Goal: Information Seeking & Learning: Learn about a topic

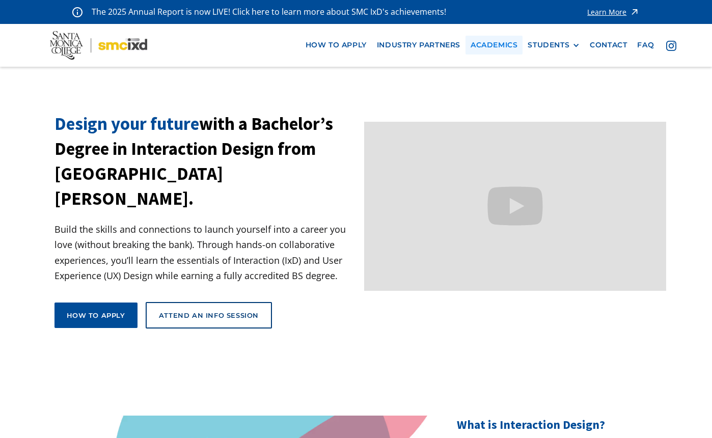
click at [500, 42] on link "Academics" at bounding box center [494, 45] width 57 height 19
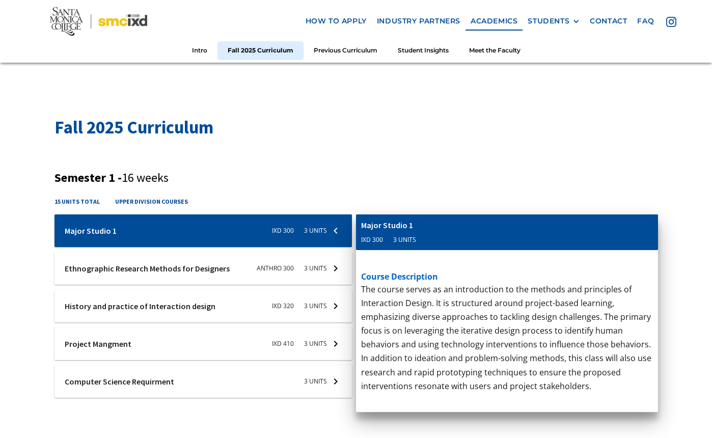
scroll to position [289, 0]
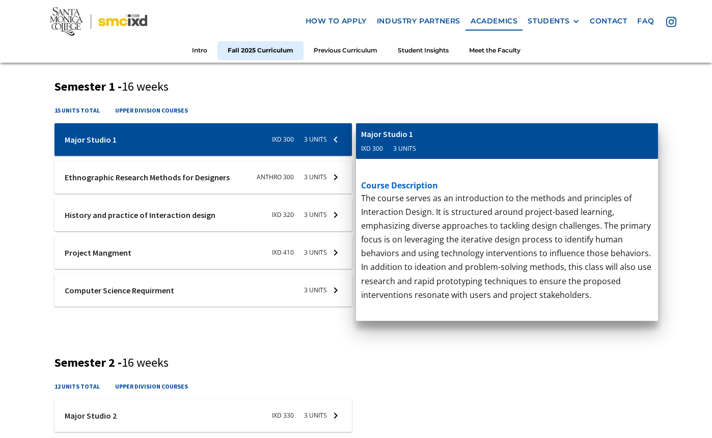
scroll to position [371, 0]
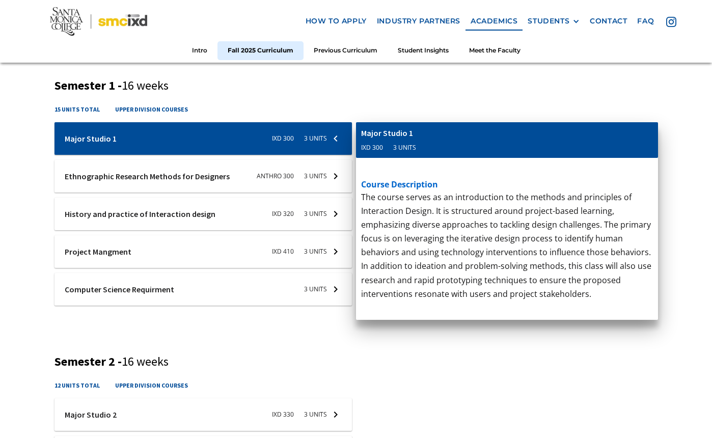
click at [318, 288] on div at bounding box center [204, 289] width 298 height 33
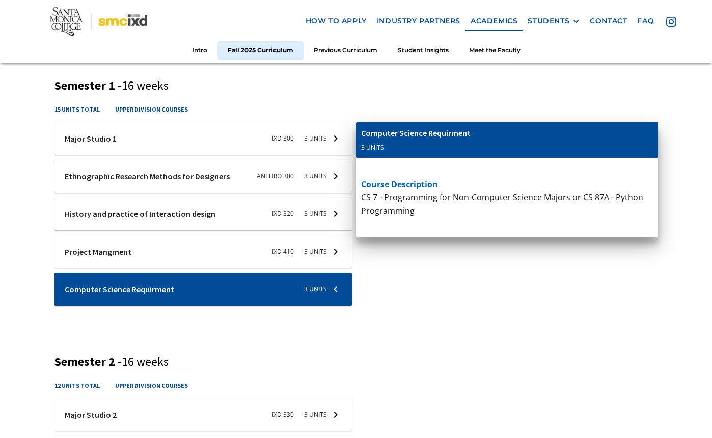
click at [331, 249] on div at bounding box center [204, 251] width 298 height 33
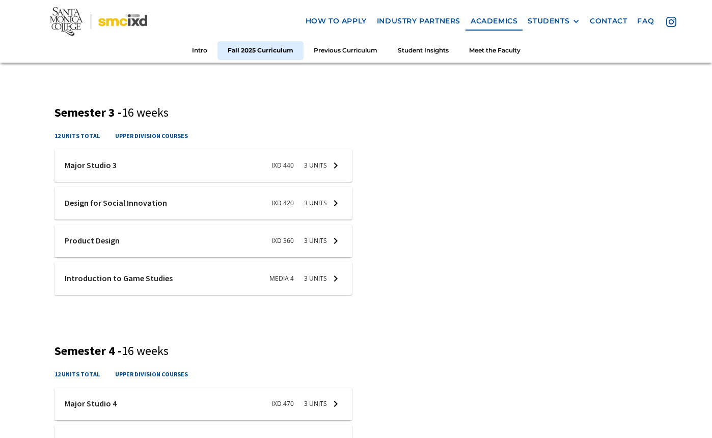
scroll to position [864, 0]
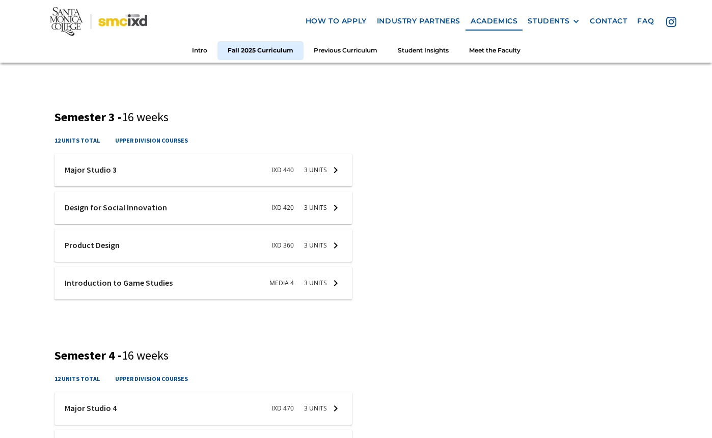
click at [334, 240] on div at bounding box center [204, 245] width 298 height 33
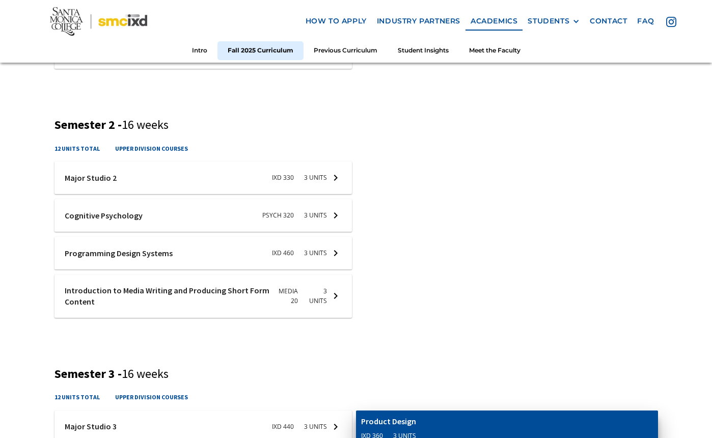
scroll to position [606, 0]
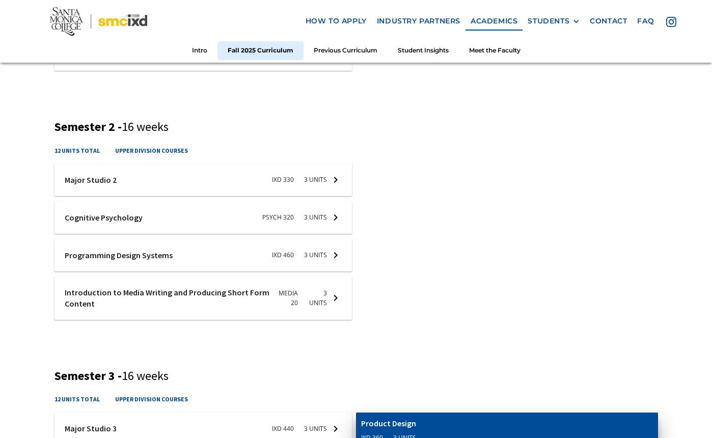
click at [435, 263] on p "Basic introductory course in writing for all forms of screen and new media. Emp…" at bounding box center [507, 335] width 292 height 208
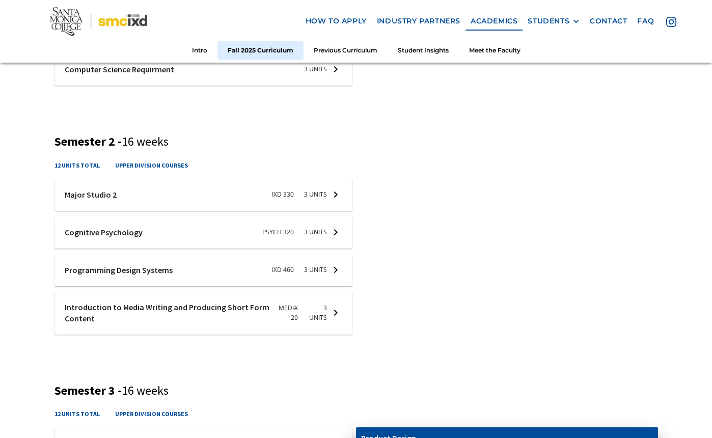
scroll to position [592, 0]
click at [337, 229] on div at bounding box center [204, 231] width 298 height 33
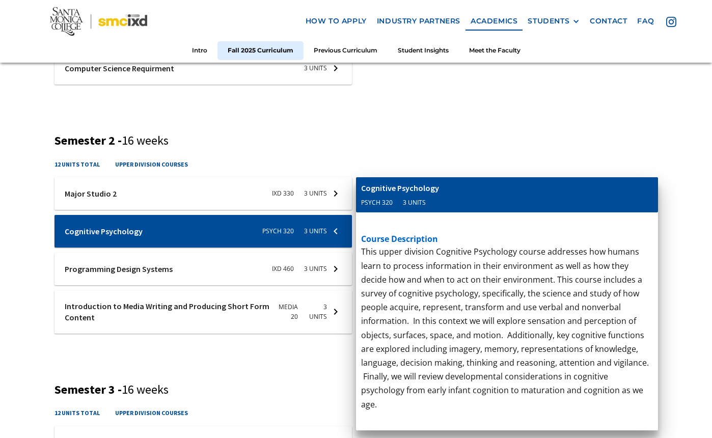
click at [341, 227] on div at bounding box center [204, 231] width 298 height 33
click at [405, 115] on p "This course contextualizes project management for interaction designers through…" at bounding box center [507, 66] width 292 height 194
click at [148, 263] on div at bounding box center [204, 269] width 298 height 33
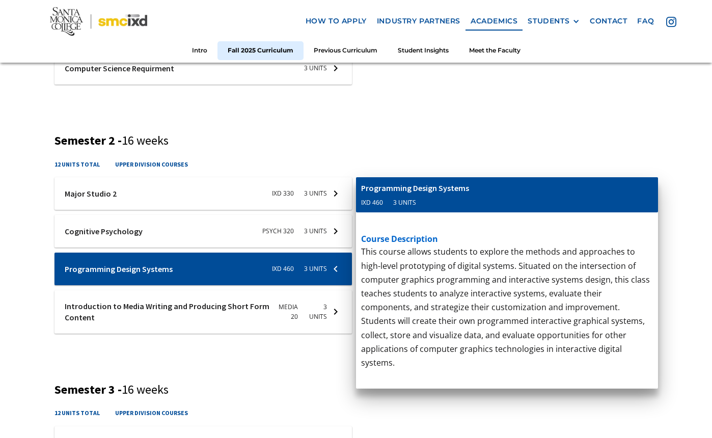
click at [46, 264] on div "Fall 2025 Curriculum Semester 1 - 16 weeks 15 units total upper division course…" at bounding box center [356, 320] width 712 height 1139
click at [46, 262] on div "Fall 2025 Curriculum Semester 1 - 16 weeks 15 units total upper division course…" at bounding box center [356, 320] width 712 height 1139
click at [633, 191] on div "Introduction to Media Writing and Producing Short Form Content Media 20 3 units" at bounding box center [507, 195] width 302 height 36
click at [581, 172] on div "12 units total upper division courses" at bounding box center [357, 168] width 604 height 18
drag, startPoint x: 13, startPoint y: 269, endPoint x: 18, endPoint y: 267, distance: 5.5
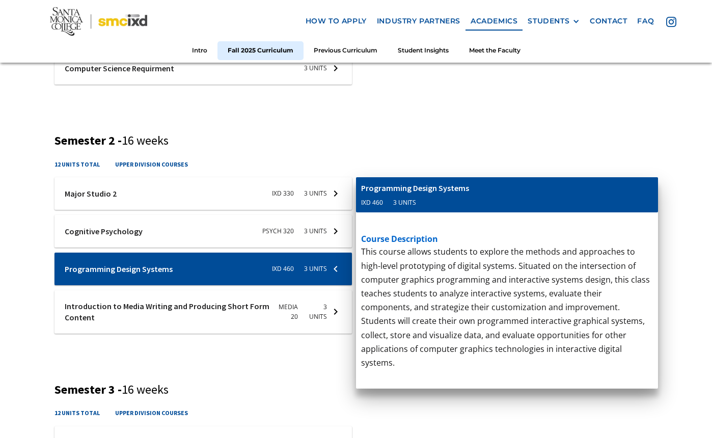
click at [13, 269] on div "Fall 2025 Curriculum Semester 1 - 16 weeks 15 units total upper division course…" at bounding box center [356, 320] width 712 height 1139
click at [337, 265] on div at bounding box center [204, 269] width 298 height 33
click at [40, 263] on div "Fall 2025 Curriculum Semester 1 - 16 weeks 15 units total upper division course…" at bounding box center [356, 320] width 712 height 1139
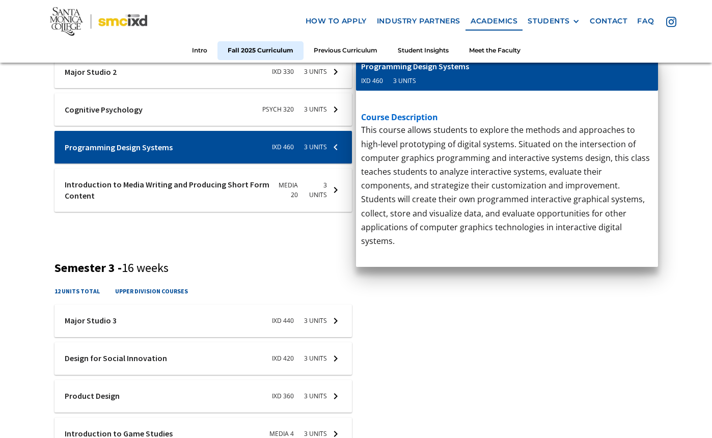
scroll to position [712, 0]
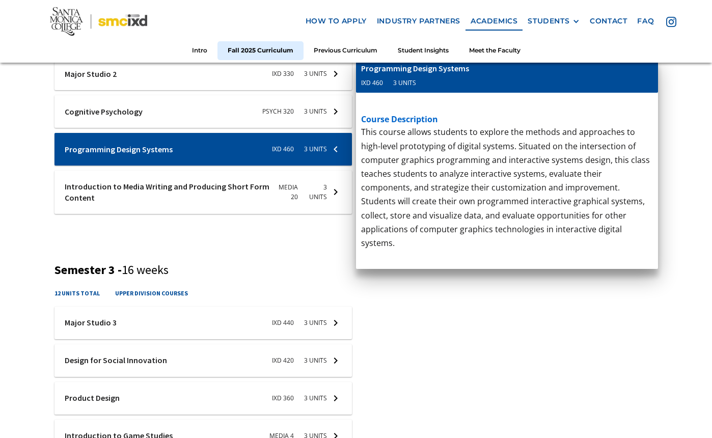
click at [145, 186] on div at bounding box center [204, 192] width 298 height 43
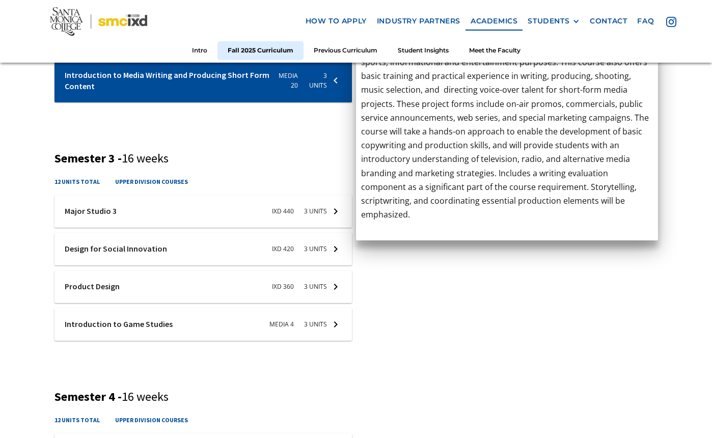
scroll to position [826, 0]
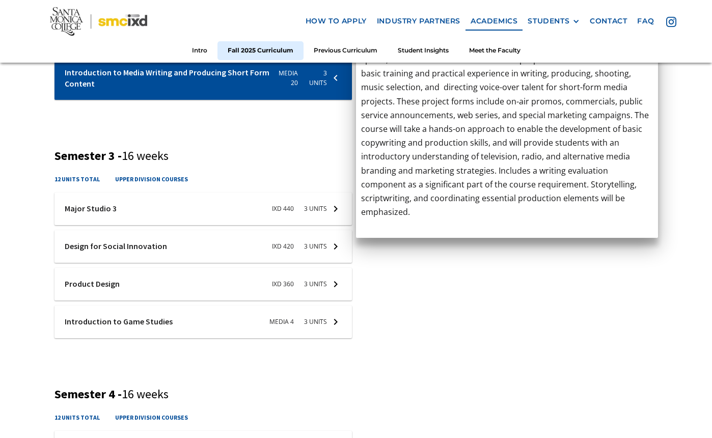
click at [38, 197] on div "Fall 2025 Curriculum Semester 1 - 16 weeks 15 units total upper division course…" at bounding box center [356, 86] width 712 height 1139
click at [425, 248] on h5 "course description" at bounding box center [507, 254] width 292 height 12
click at [331, 150] on h3 "Semester 3 - 16 weeks" at bounding box center [357, 156] width 604 height 15
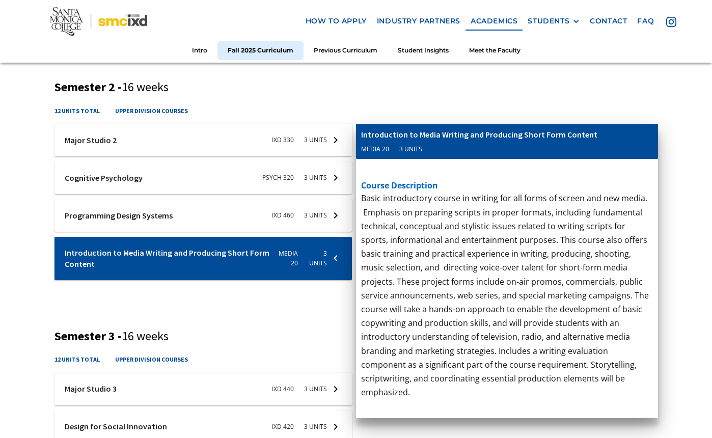
scroll to position [642, 0]
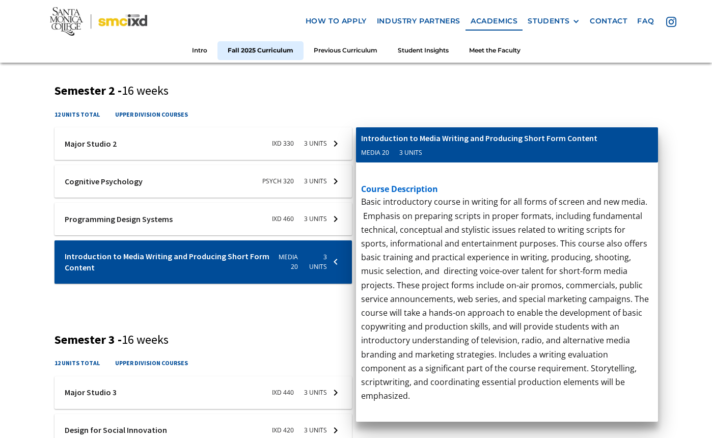
click at [333, 261] on div at bounding box center [204, 261] width 298 height 43
click at [45, 274] on div "Fall 2025 Curriculum Semester 1 - 16 weeks 15 units total upper division course…" at bounding box center [356, 270] width 712 height 1139
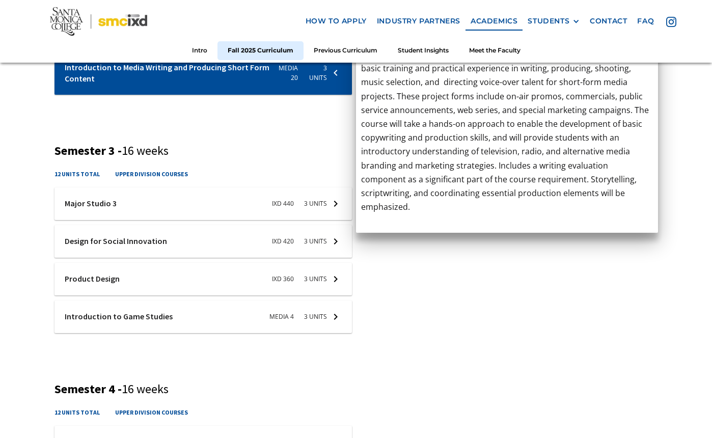
scroll to position [832, 0]
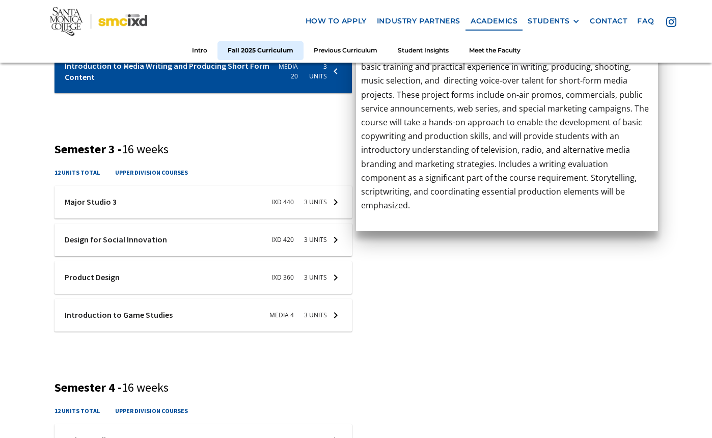
click at [332, 242] on div at bounding box center [204, 240] width 298 height 33
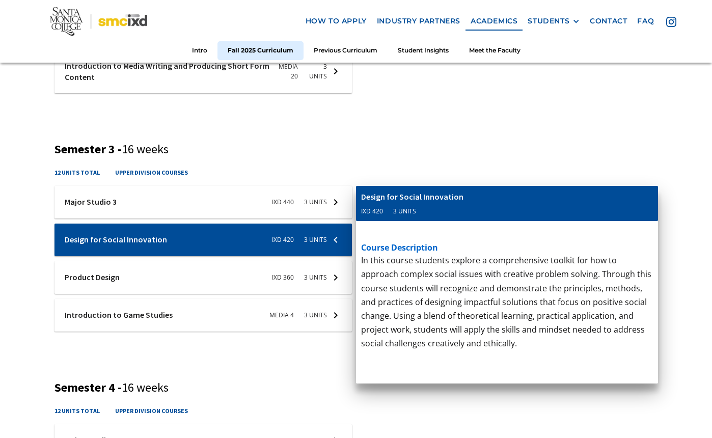
click at [35, 270] on div "Fall 2025 Curriculum Semester 1 - 16 weeks 15 units total upper division course…" at bounding box center [356, 79] width 712 height 1139
click at [334, 272] on div at bounding box center [204, 277] width 298 height 33
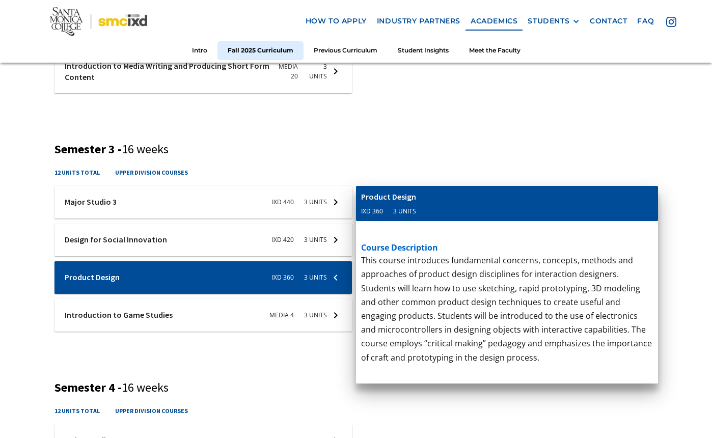
click at [255, 310] on div at bounding box center [204, 315] width 298 height 33
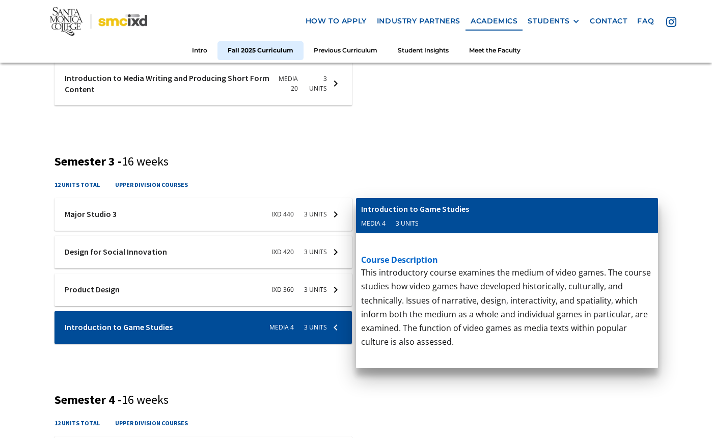
scroll to position [776, 0]
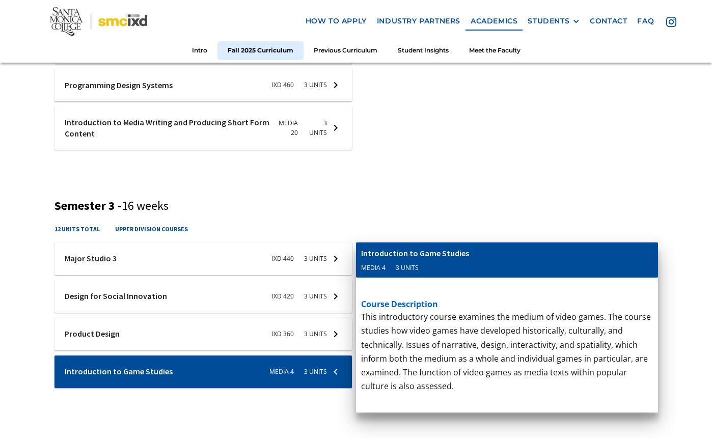
click at [453, 421] on p "‍" at bounding box center [507, 428] width 292 height 14
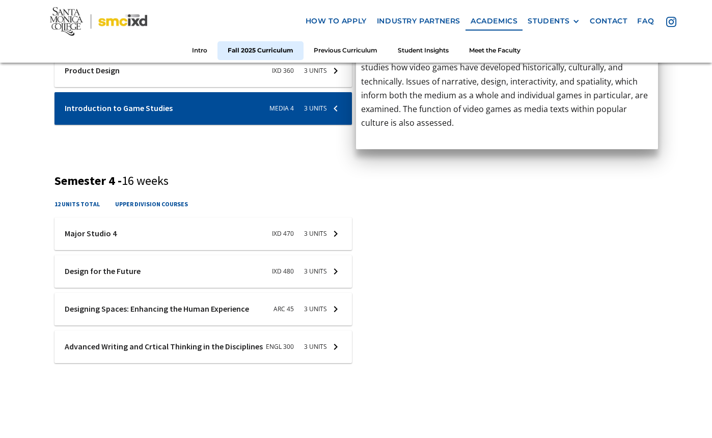
scroll to position [1051, 0]
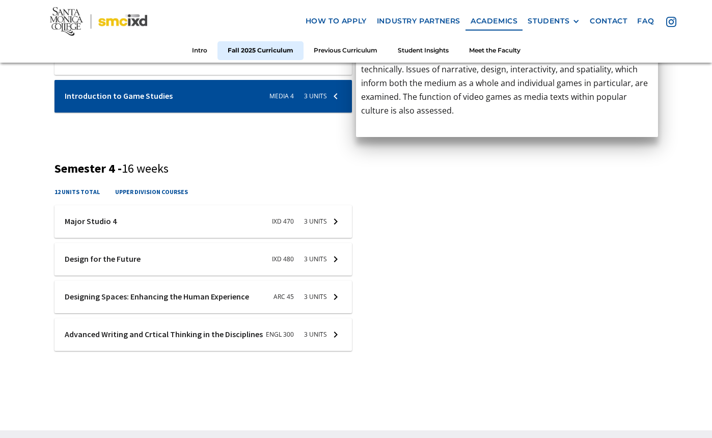
click at [331, 290] on div at bounding box center [204, 297] width 298 height 33
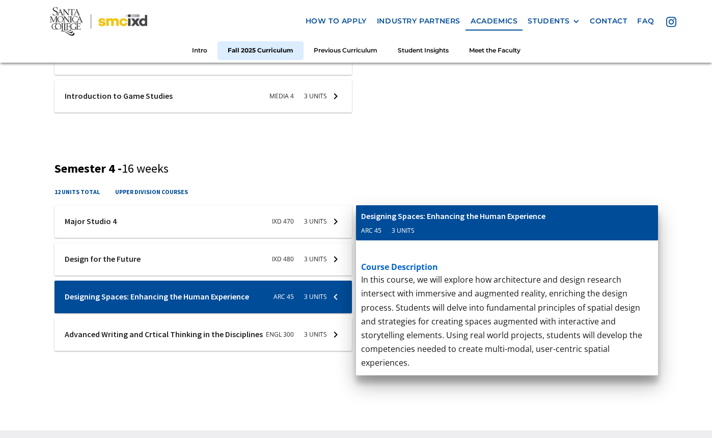
click at [268, 329] on div at bounding box center [204, 334] width 298 height 33
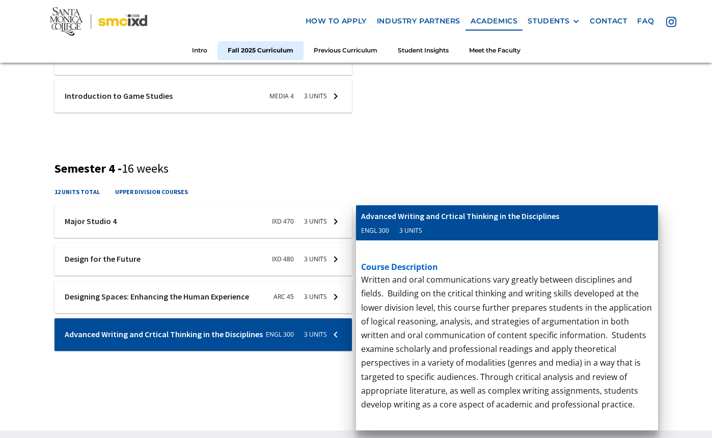
click at [189, 335] on div at bounding box center [204, 334] width 298 height 33
click at [263, 173] on div "Semester 4 - 16 weeks 12 units total upper division courses ixd-470-studio-4 Ma…" at bounding box center [357, 262] width 604 height 203
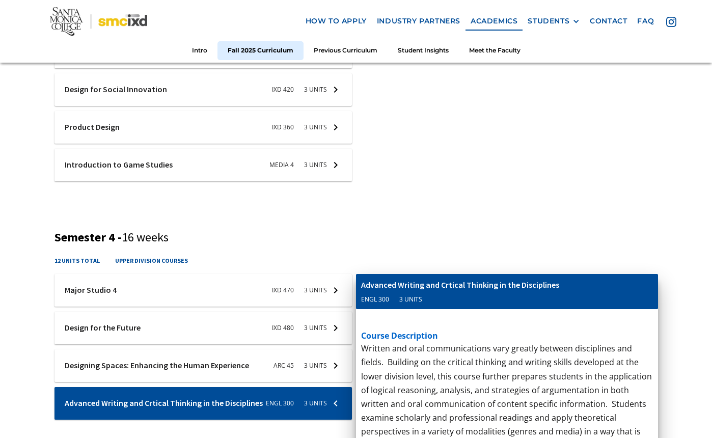
scroll to position [983, 0]
click at [434, 199] on div "course description This introductory course examines the medium of video games.…" at bounding box center [507, 138] width 302 height 134
click at [201, 363] on div at bounding box center [204, 365] width 298 height 33
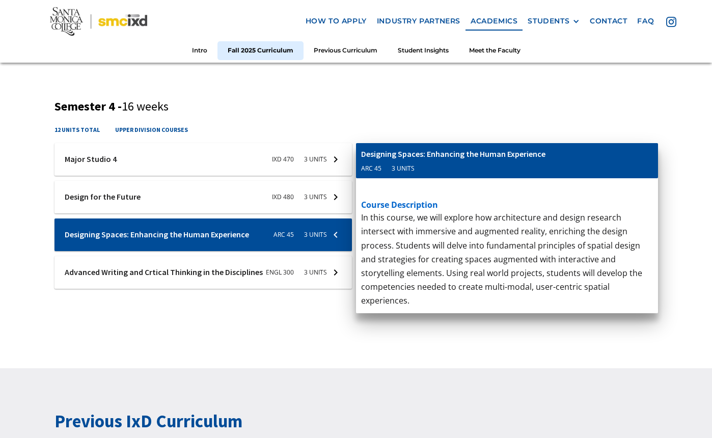
scroll to position [1115, 0]
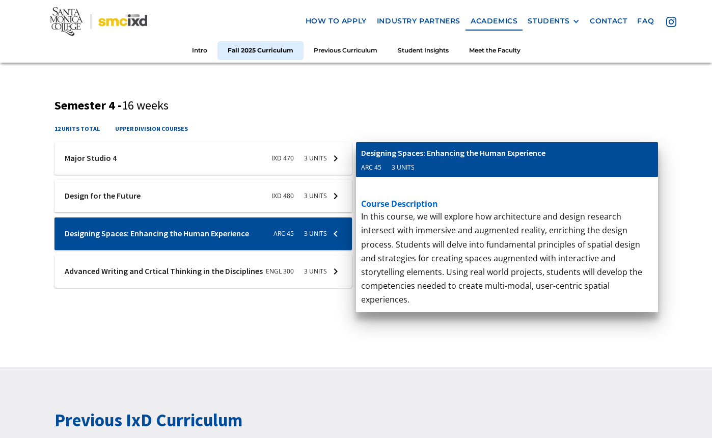
click at [402, 332] on p "Written and oral communications vary greatly between disciplines and fields. Bu…" at bounding box center [507, 279] width 292 height 139
click at [242, 190] on div at bounding box center [204, 196] width 298 height 33
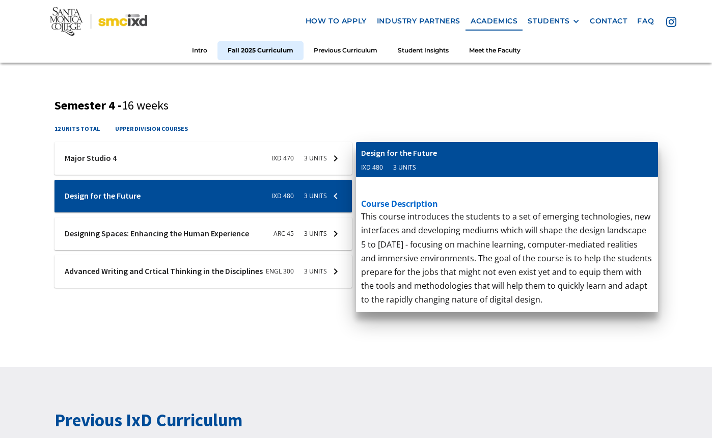
click at [331, 188] on div at bounding box center [204, 196] width 298 height 33
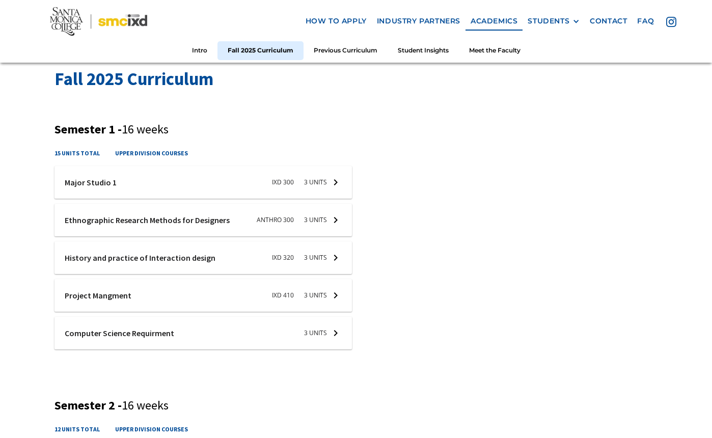
scroll to position [331, 0]
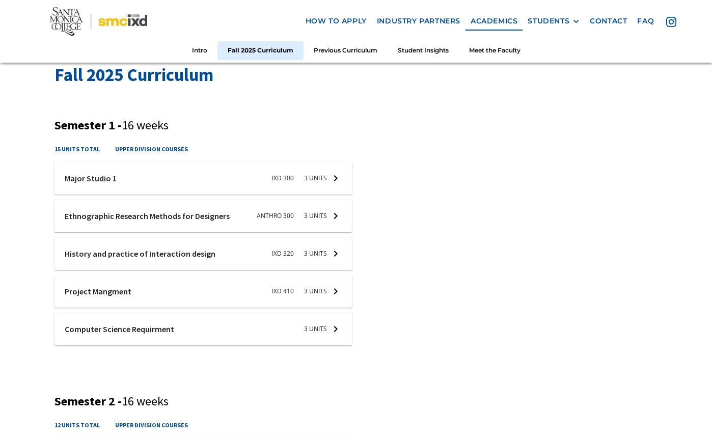
click at [150, 150] on h4 "upper division courses" at bounding box center [151, 149] width 73 height 10
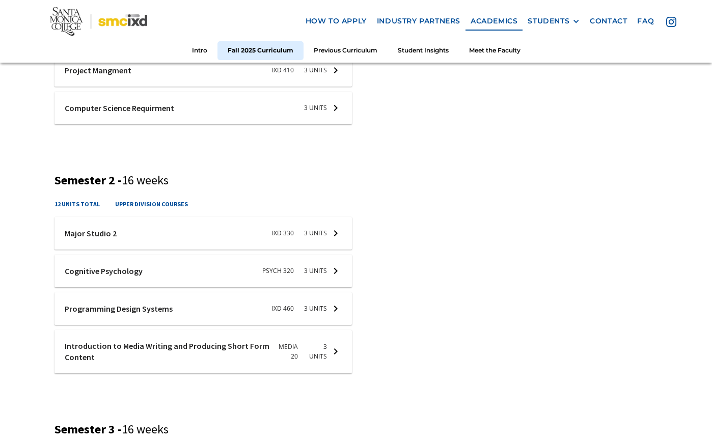
scroll to position [554, 0]
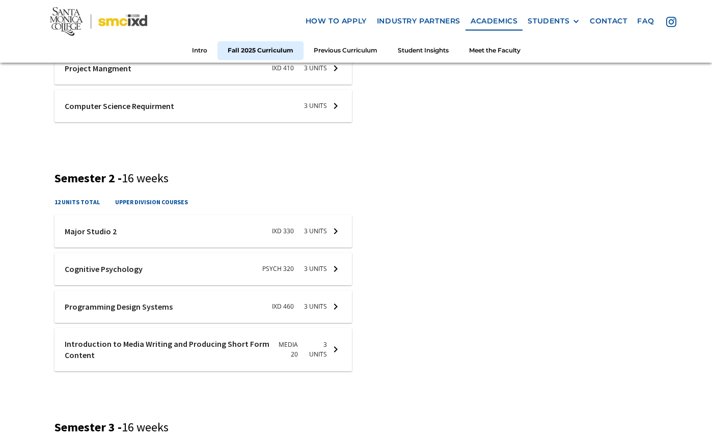
click at [342, 264] on div at bounding box center [204, 269] width 298 height 33
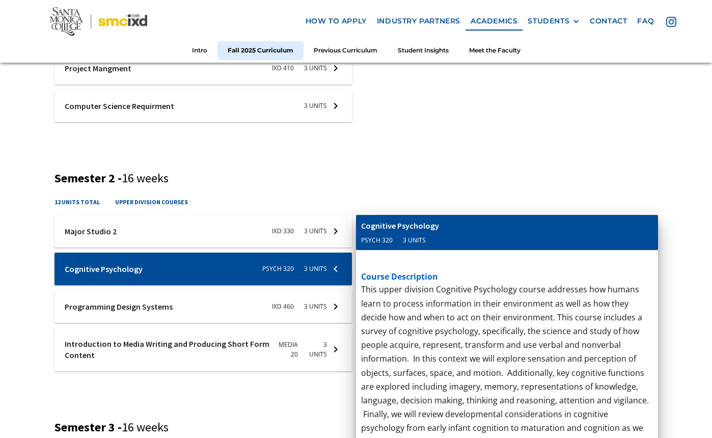
click at [433, 165] on p "This course contextualizes project management for interaction designers through…" at bounding box center [507, 104] width 292 height 194
click at [106, 258] on div at bounding box center [204, 269] width 298 height 33
click at [17, 294] on div "Fall 2025 Curriculum Semester 1 - 16 weeks 15 units total upper division course…" at bounding box center [356, 358] width 712 height 1139
click at [335, 266] on div at bounding box center [204, 269] width 298 height 33
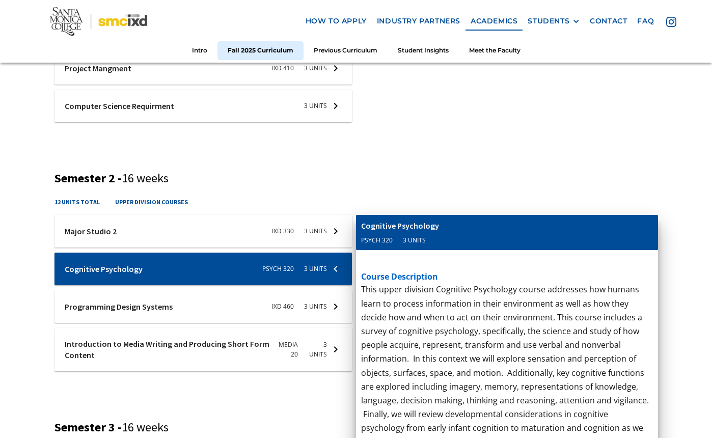
click at [425, 162] on p "This course contextualizes project management for interaction designers through…" at bounding box center [507, 104] width 292 height 194
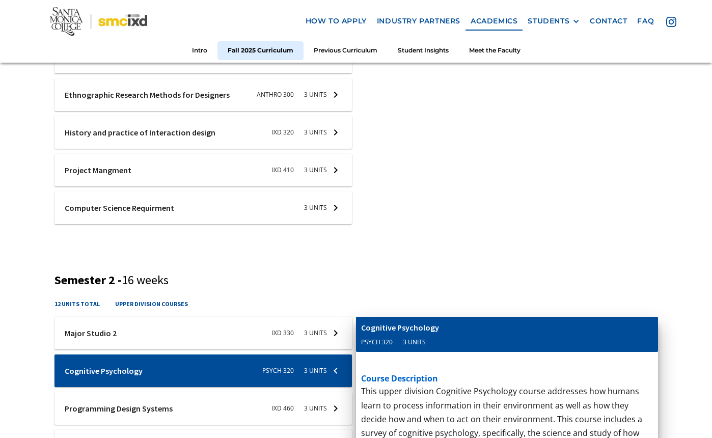
scroll to position [431, 0]
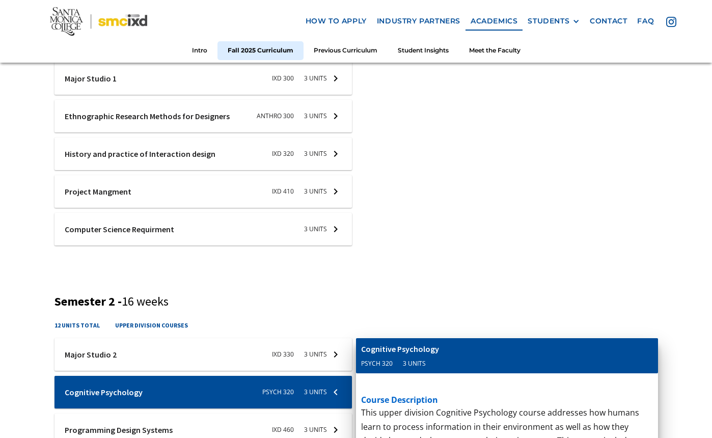
click at [448, 351] on div "Introduction to Media Writing and Producing Short Form Content" at bounding box center [479, 348] width 236 height 11
click at [361, 355] on div "Introduction to Media Writing and Producing Short Form Content Media 20 3 units" at bounding box center [507, 356] width 302 height 36
click at [339, 302] on h3 "Semester 2 - 16 weeks" at bounding box center [357, 301] width 604 height 15
click at [78, 393] on div at bounding box center [204, 392] width 298 height 33
click at [149, 315] on div "Semester 2 - 16 weeks 12 units total upper division courses ixd-330-studio-2 Ma…" at bounding box center [357, 400] width 604 height 213
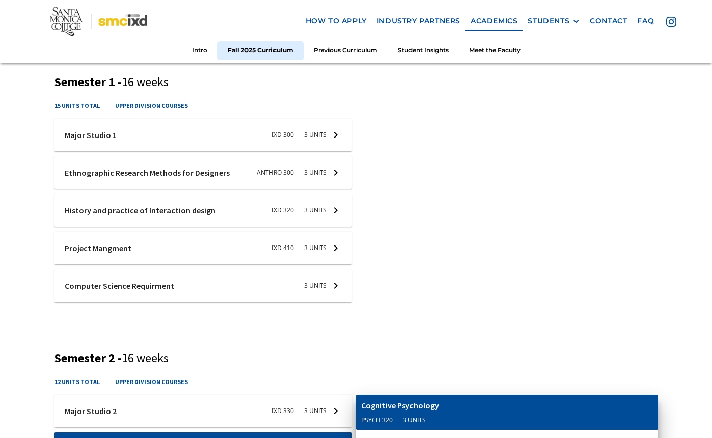
scroll to position [375, 0]
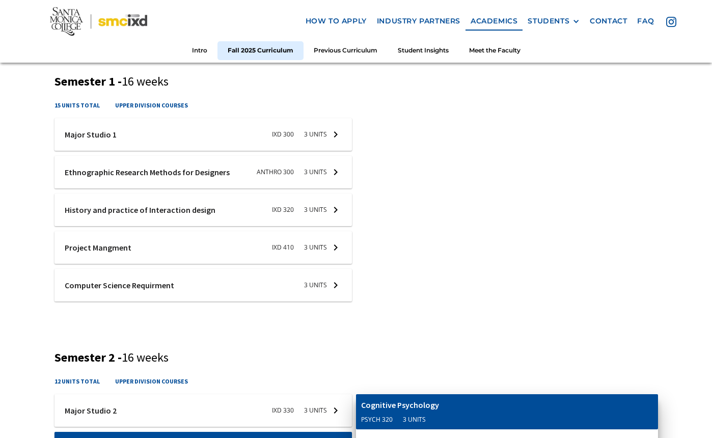
click at [100, 134] on div at bounding box center [204, 134] width 298 height 33
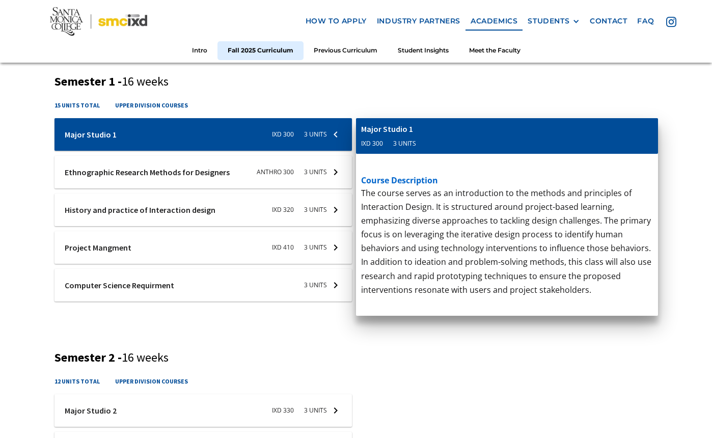
click at [587, 279] on div "cis-web-dev Computer Science Requirment 3 units course description CS 7 - Progr…" at bounding box center [507, 216] width 302 height 197
click at [593, 285] on div "cis-web-dev Computer Science Requirment 3 units course description CS 7 - Progr…" at bounding box center [507, 216] width 302 height 197
click at [586, 287] on div "cis-web-dev Computer Science Requirment 3 units course description CS 7 - Progr…" at bounding box center [507, 216] width 302 height 197
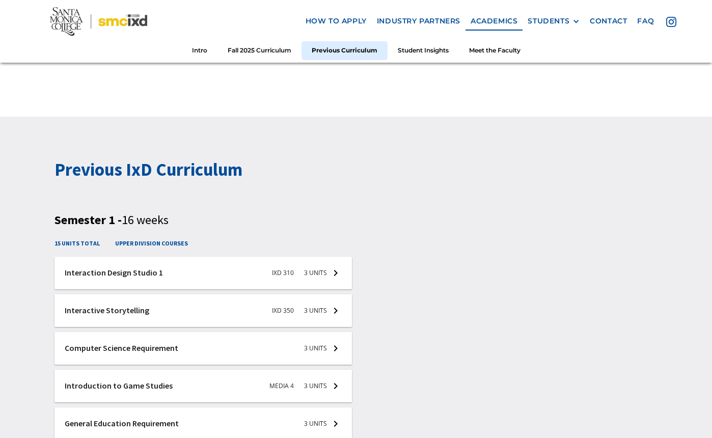
scroll to position [1366, 0]
click at [324, 305] on div at bounding box center [204, 310] width 298 height 33
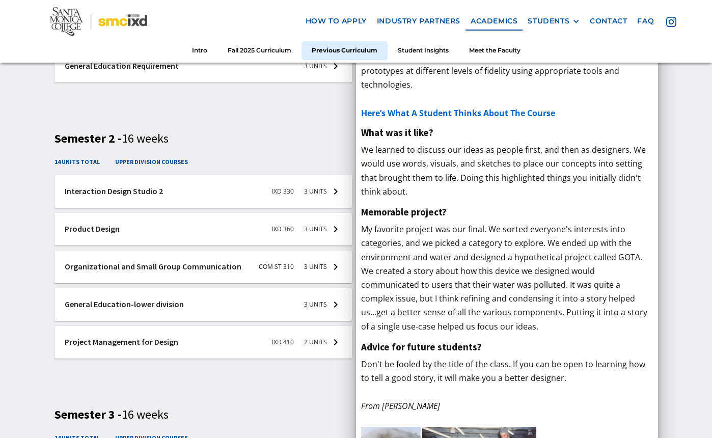
scroll to position [1724, 0]
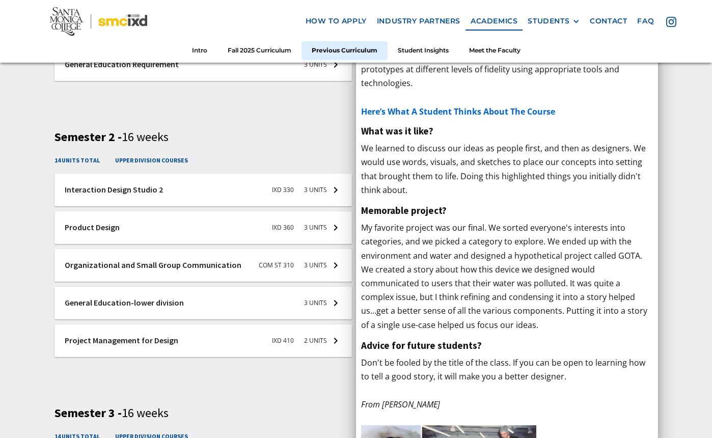
click at [283, 259] on div at bounding box center [204, 265] width 298 height 33
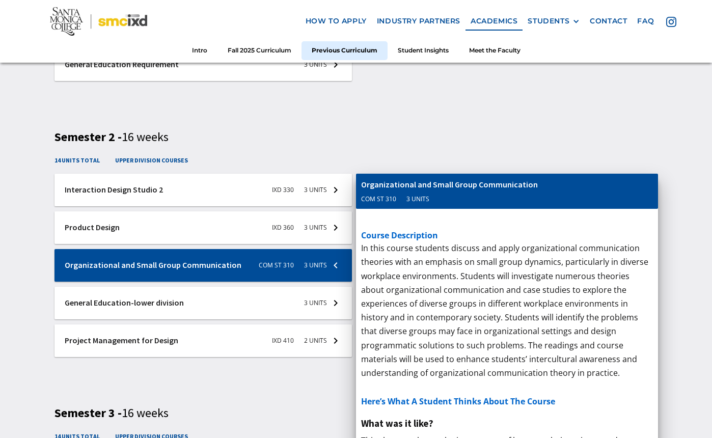
click at [289, 303] on div at bounding box center [204, 303] width 298 height 33
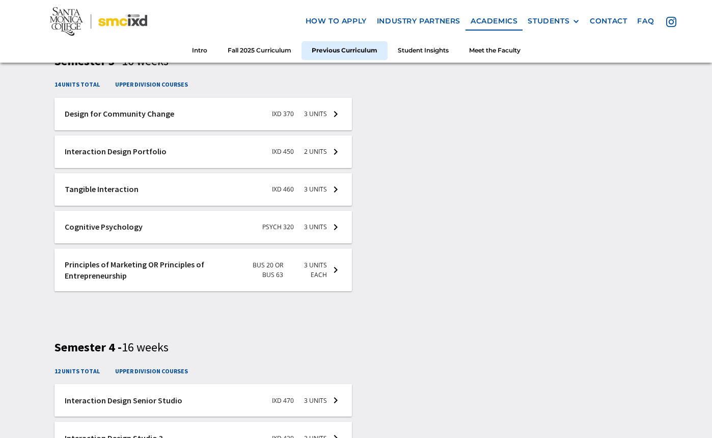
scroll to position [2075, 0]
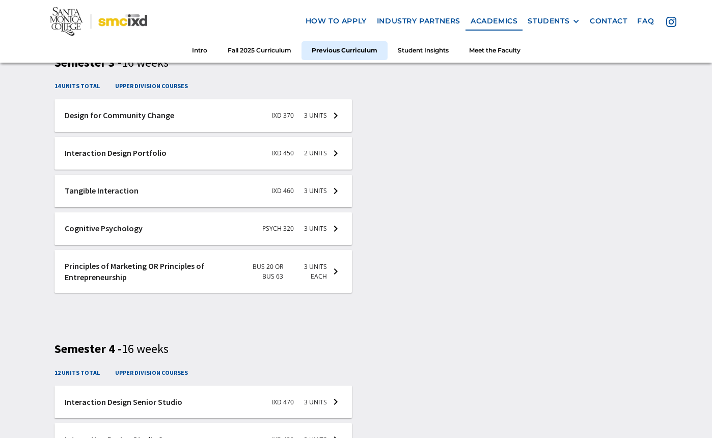
click at [334, 109] on div at bounding box center [204, 115] width 298 height 33
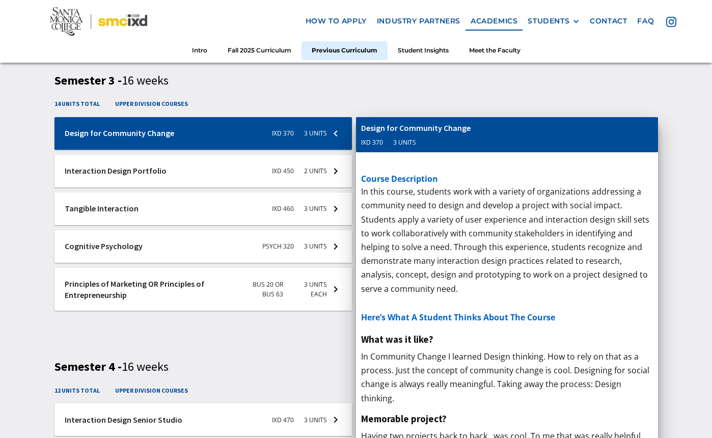
scroll to position [2056, 0]
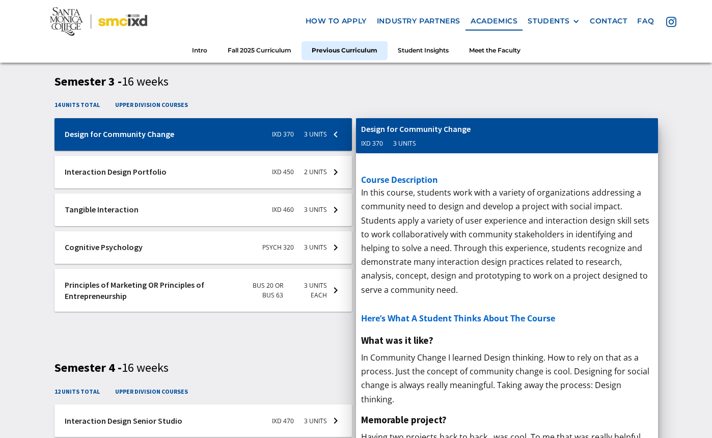
click at [390, 100] on p "I learned how to use a gantt chart software to manage projects. I learned to id…" at bounding box center [507, 103] width 292 height 56
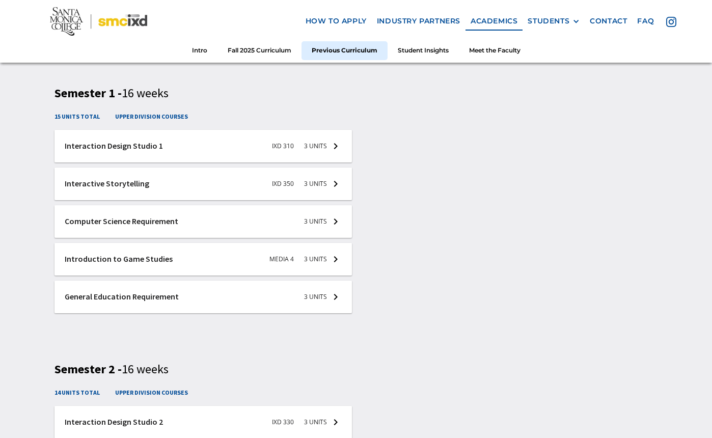
scroll to position [1494, 0]
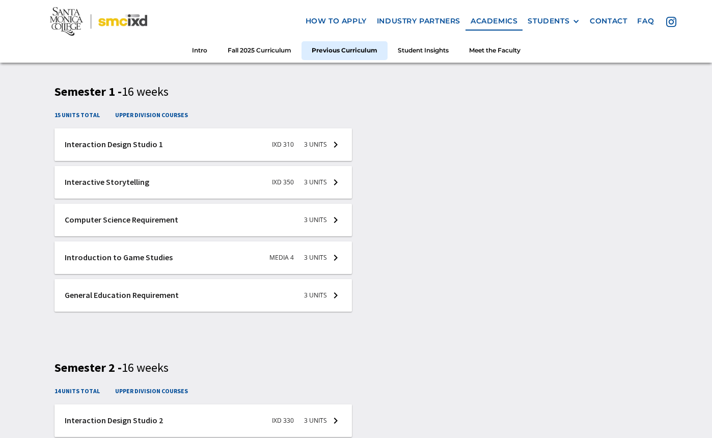
click at [337, 214] on div at bounding box center [204, 220] width 298 height 33
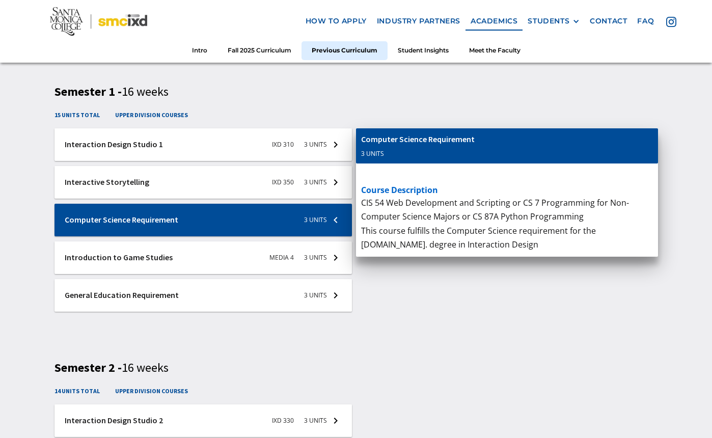
click at [337, 214] on div at bounding box center [204, 220] width 298 height 33
click at [255, 369] on h3 "Semester 2 - 16 weeks" at bounding box center [357, 368] width 604 height 15
click at [330, 294] on div at bounding box center [204, 295] width 298 height 33
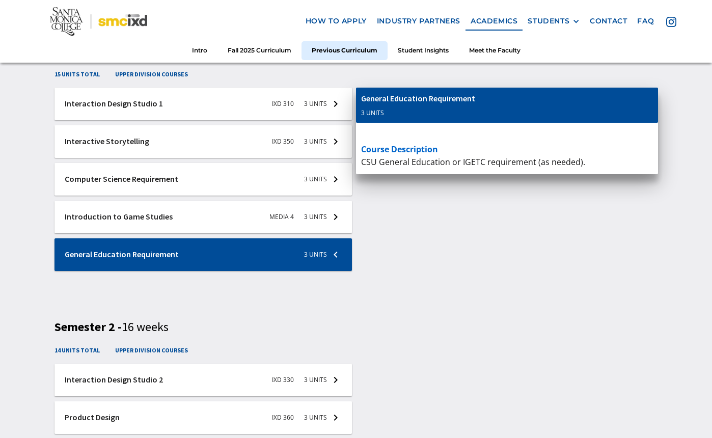
scroll to position [1535, 0]
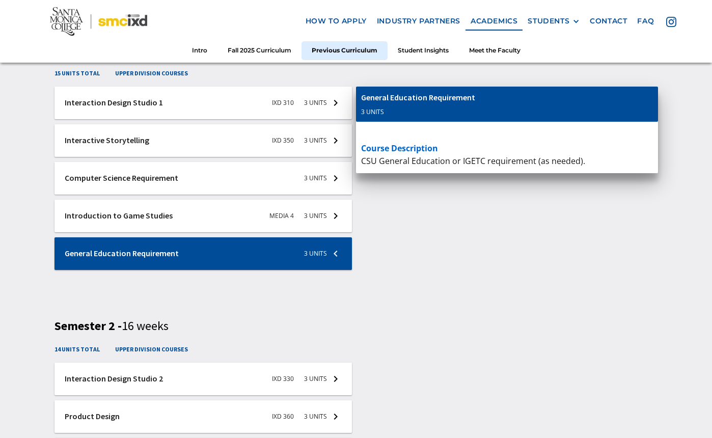
click at [428, 251] on div "general-ed-semester-1 General Education Requirement 3 Units course description …" at bounding box center [507, 185] width 302 height 197
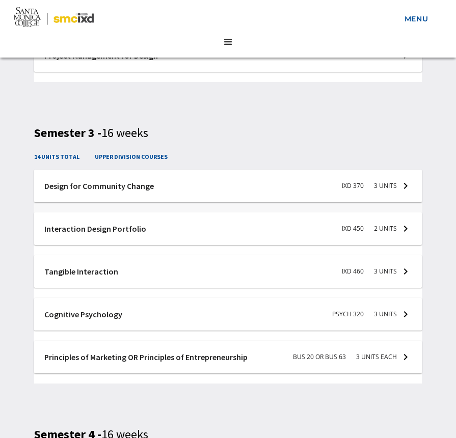
scroll to position [2202, 0]
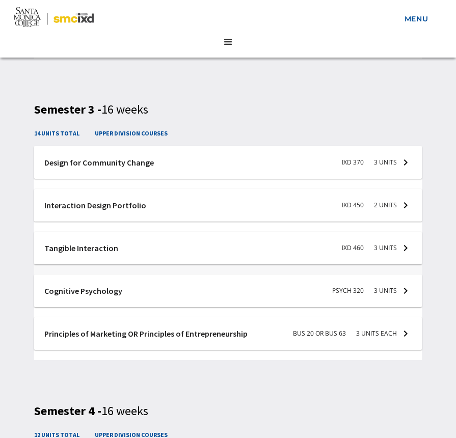
click at [402, 242] on div at bounding box center [228, 251] width 388 height 38
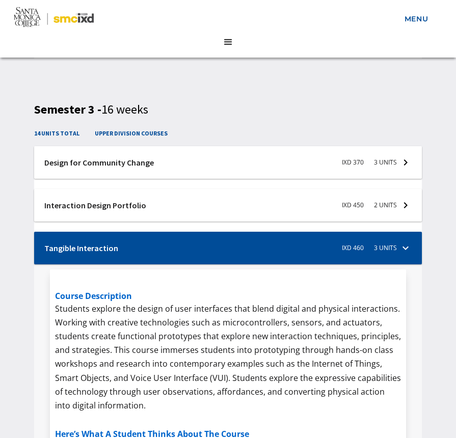
click at [402, 242] on div at bounding box center [228, 251] width 388 height 38
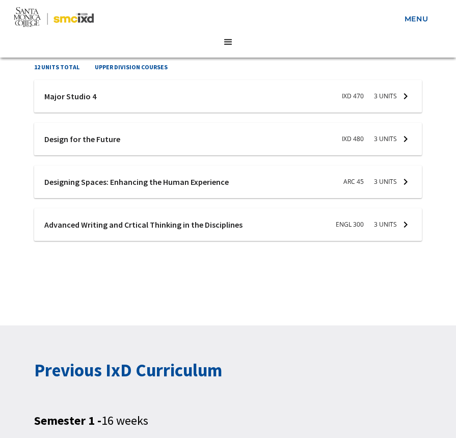
scroll to position [1287, 0]
